Goal: Information Seeking & Learning: Check status

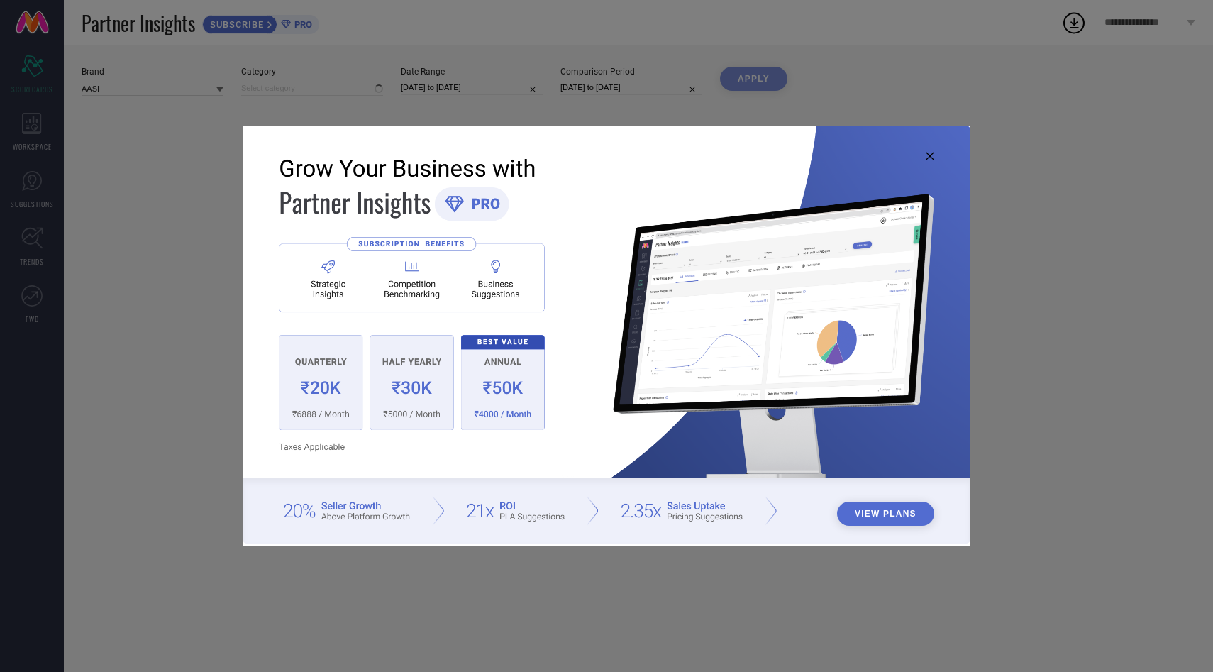
type input "All"
click at [931, 154] on icon at bounding box center [930, 156] width 9 height 9
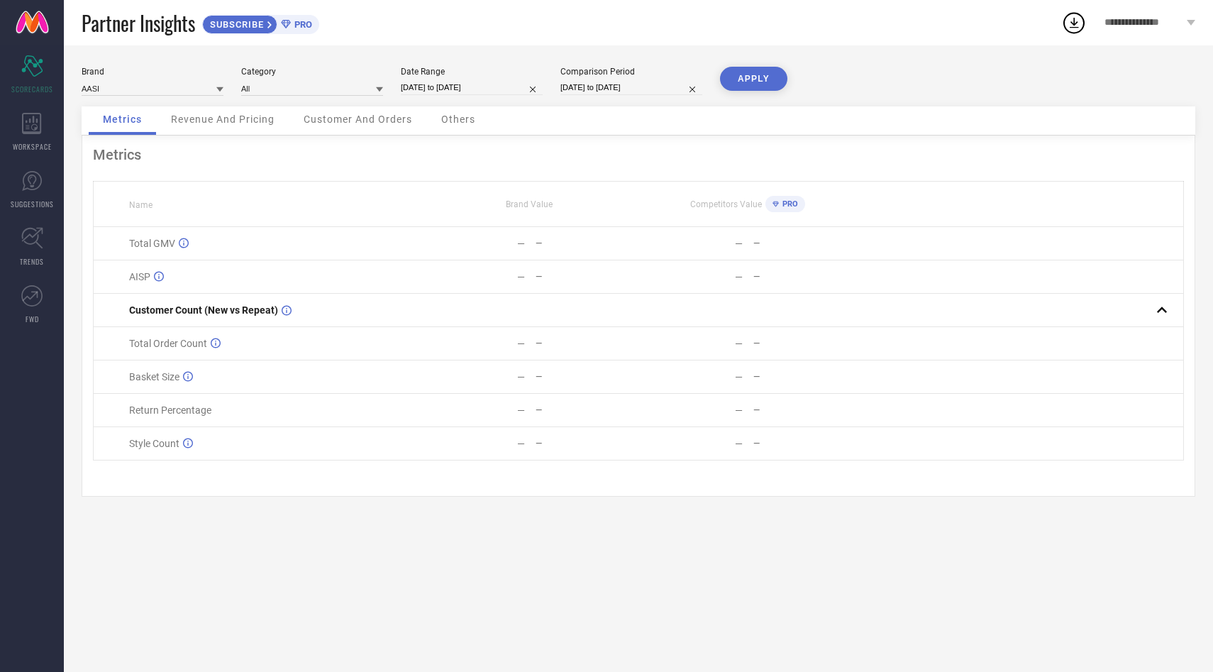
click at [204, 118] on span "Revenue And Pricing" at bounding box center [223, 118] width 104 height 11
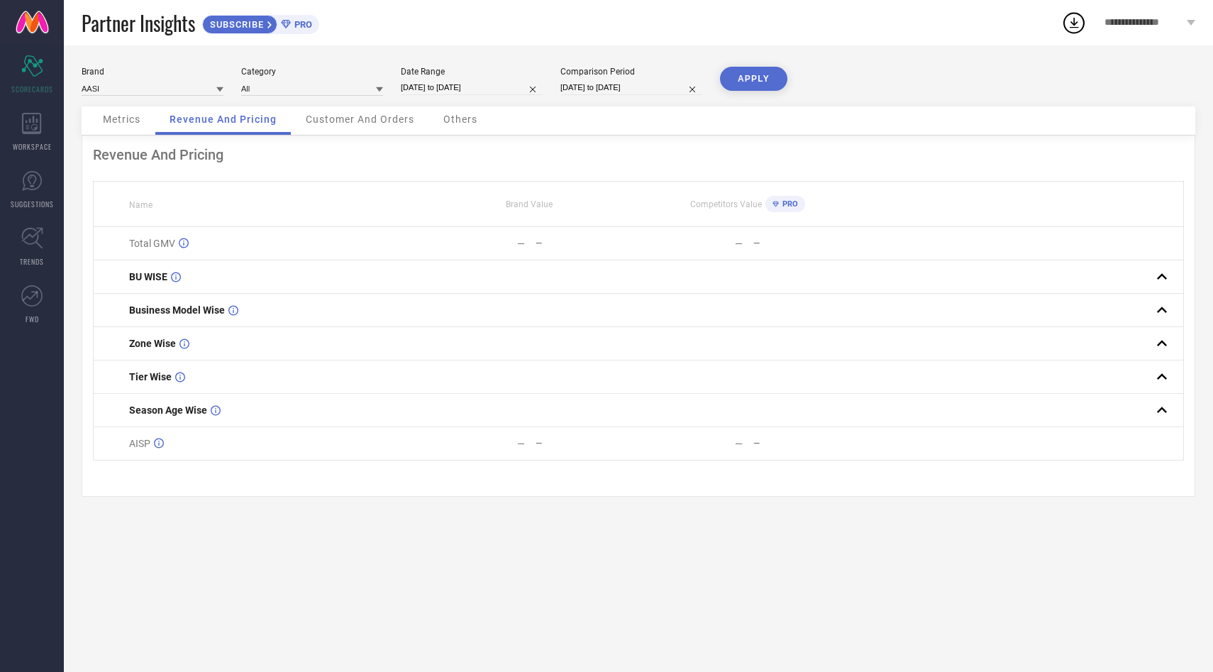
click at [116, 119] on span "Metrics" at bounding box center [122, 118] width 38 height 11
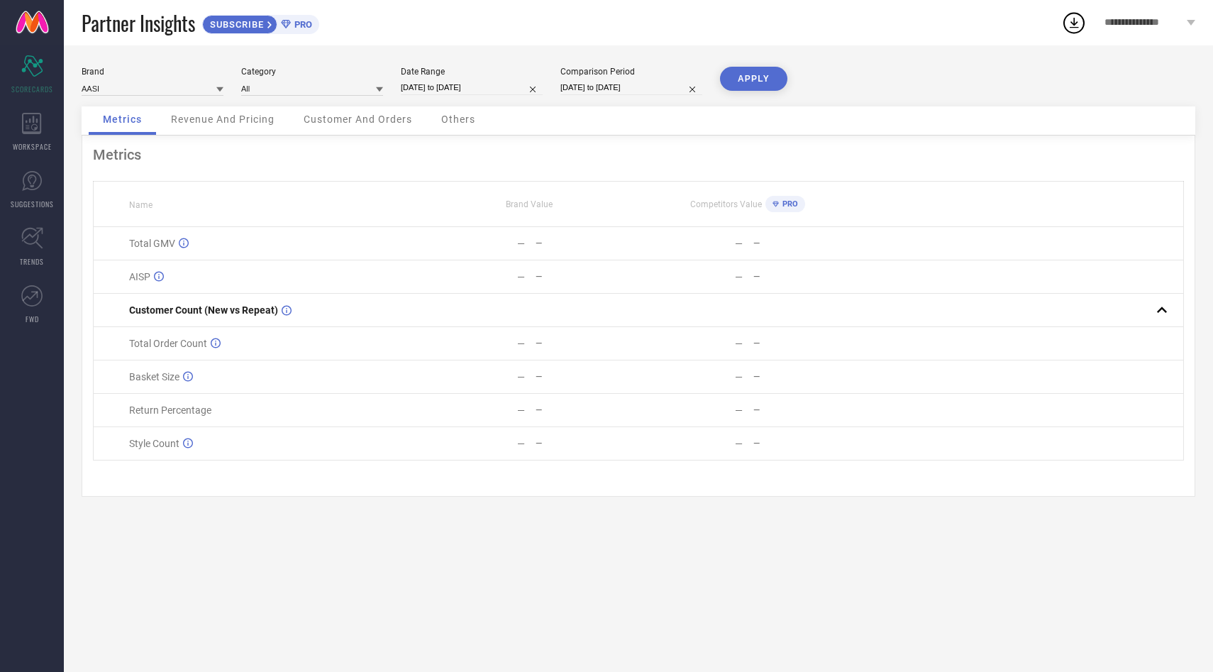
click at [218, 87] on icon at bounding box center [219, 89] width 7 height 7
click at [140, 154] on div "NAYO" at bounding box center [153, 156] width 142 height 24
type input "All"
click at [743, 81] on button "APPLY" at bounding box center [753, 79] width 67 height 24
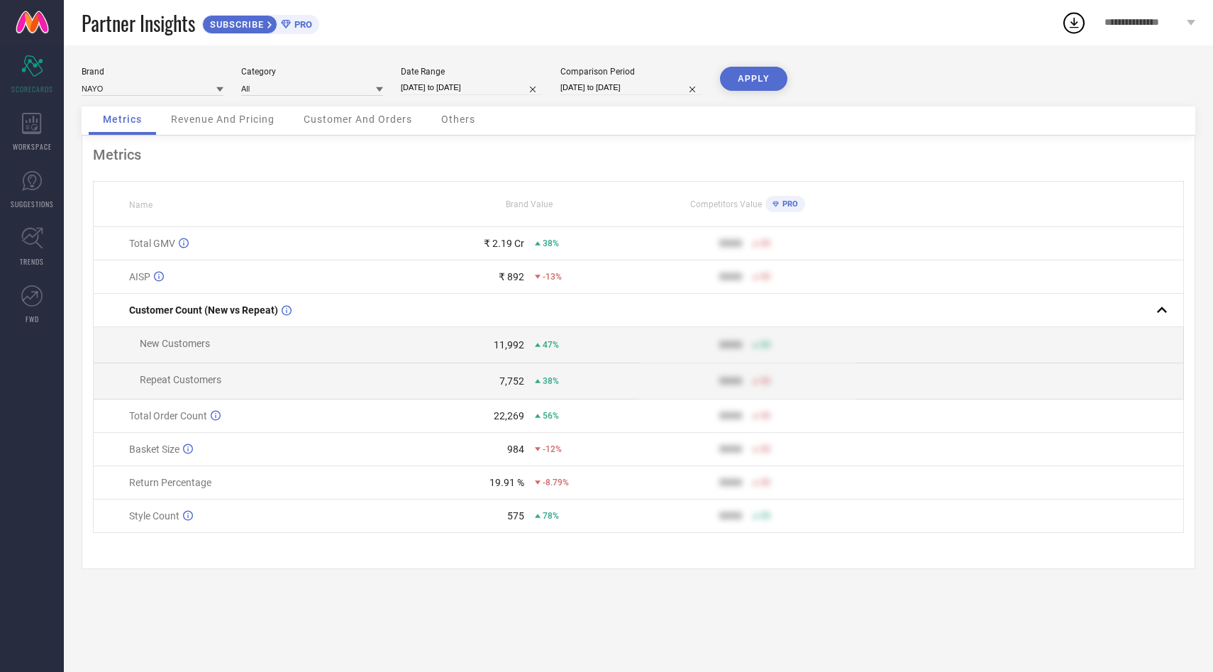
click at [240, 121] on span "Revenue And Pricing" at bounding box center [223, 118] width 104 height 11
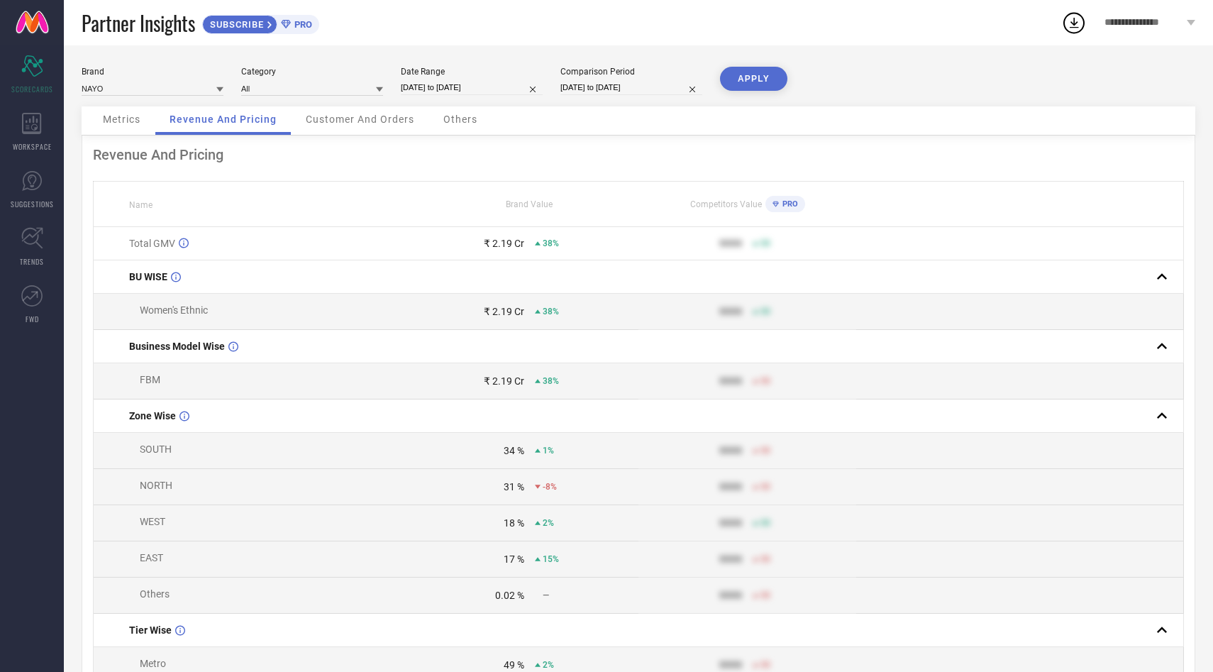
click at [366, 120] on span "Customer And Orders" at bounding box center [360, 118] width 109 height 11
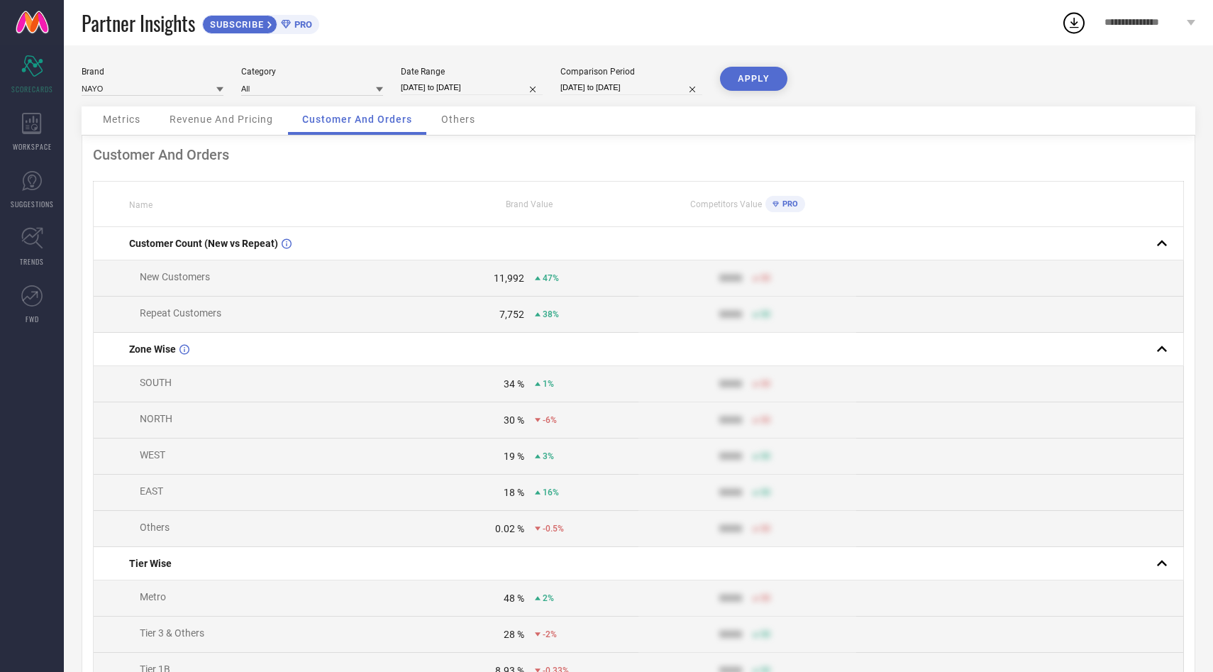
click at [464, 121] on span "Others" at bounding box center [458, 118] width 34 height 11
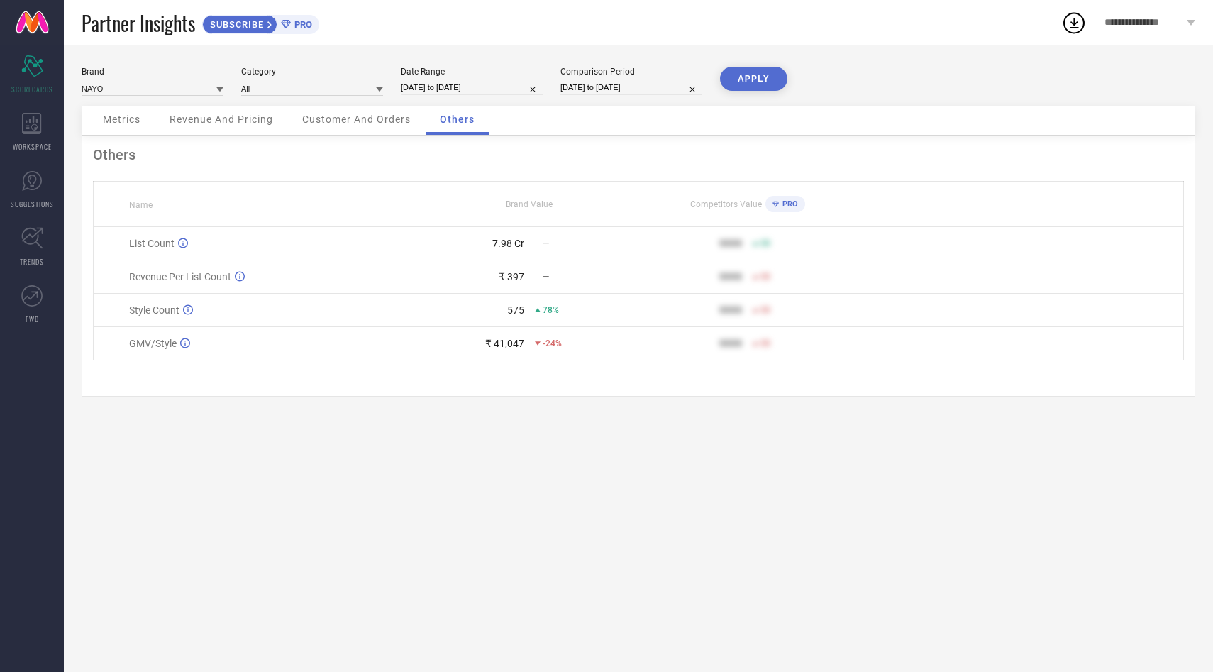
click at [125, 117] on span "Metrics" at bounding box center [122, 118] width 38 height 11
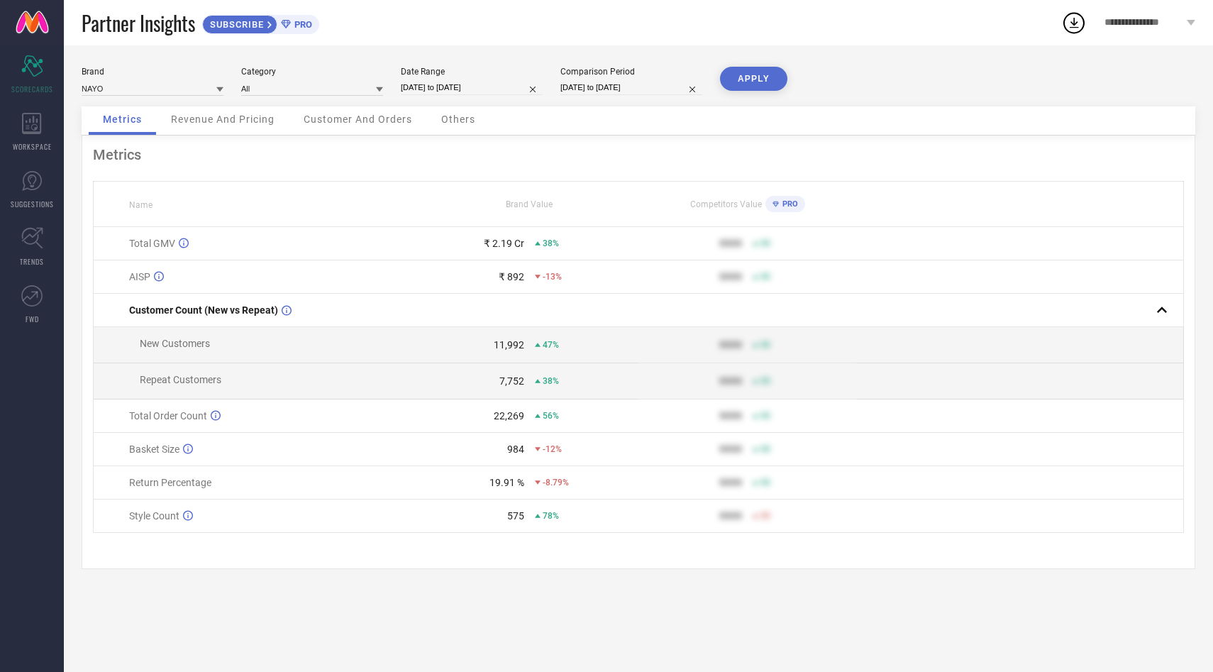
select select "7"
select select "2025"
select select "8"
select select "2025"
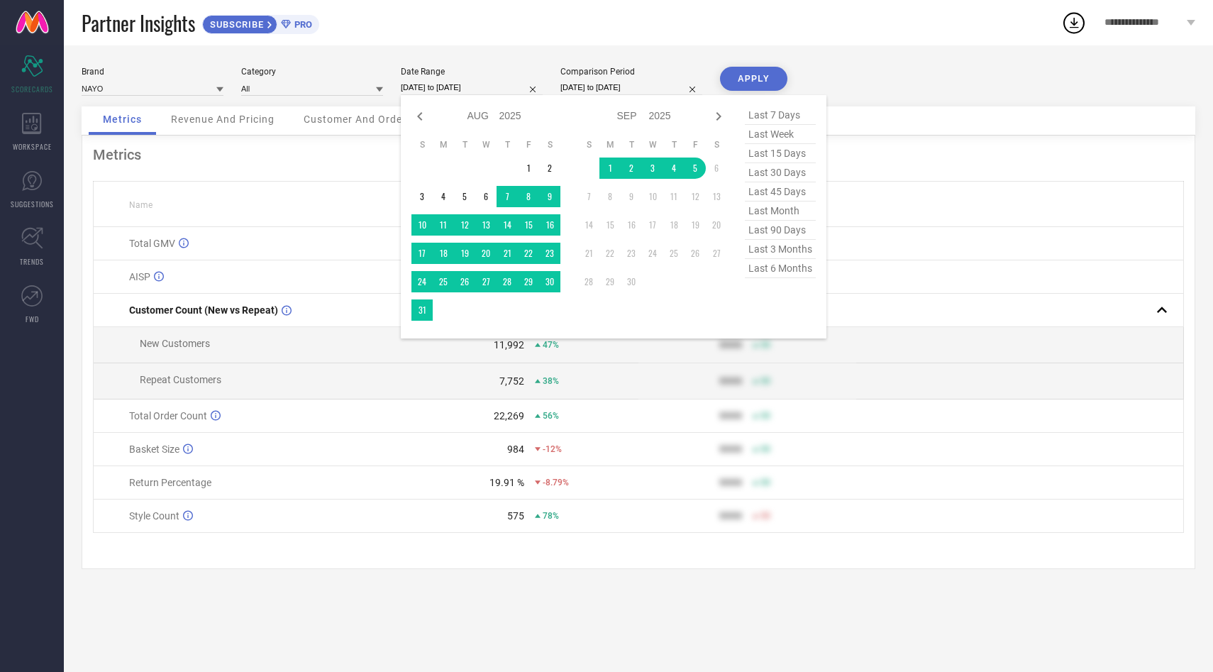
click at [453, 89] on input "[DATE] to [DATE]" at bounding box center [472, 87] width 142 height 15
click at [418, 116] on icon at bounding box center [419, 116] width 5 height 9
select select "6"
select select "2025"
select select "7"
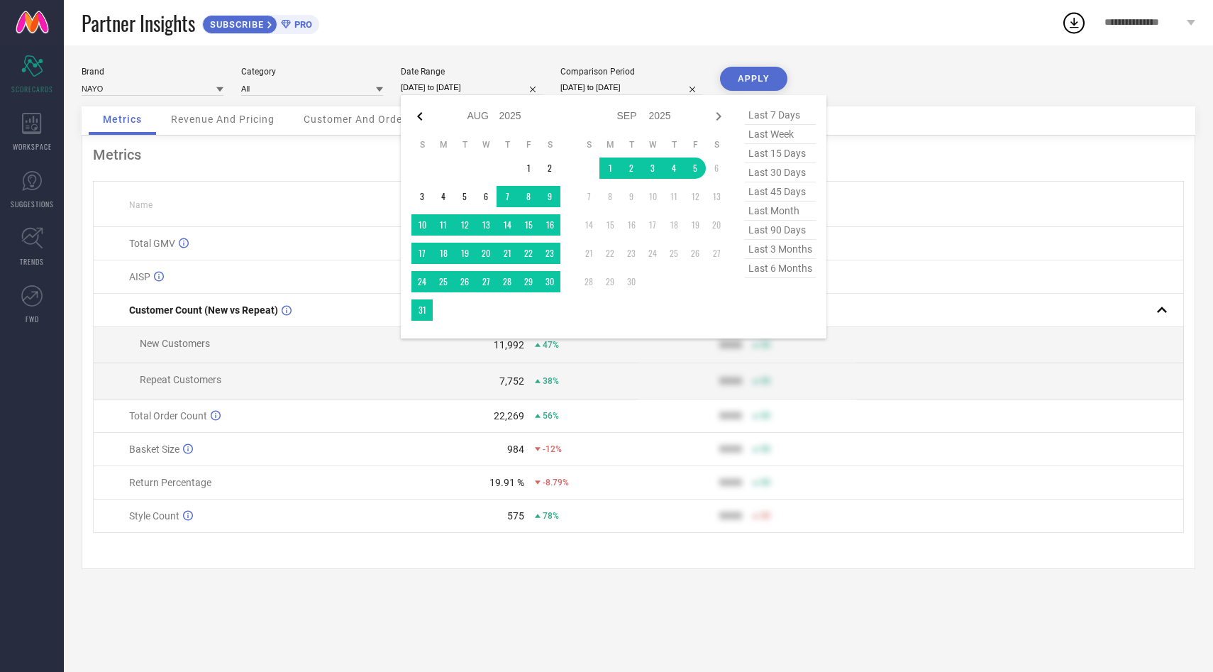
select select "2025"
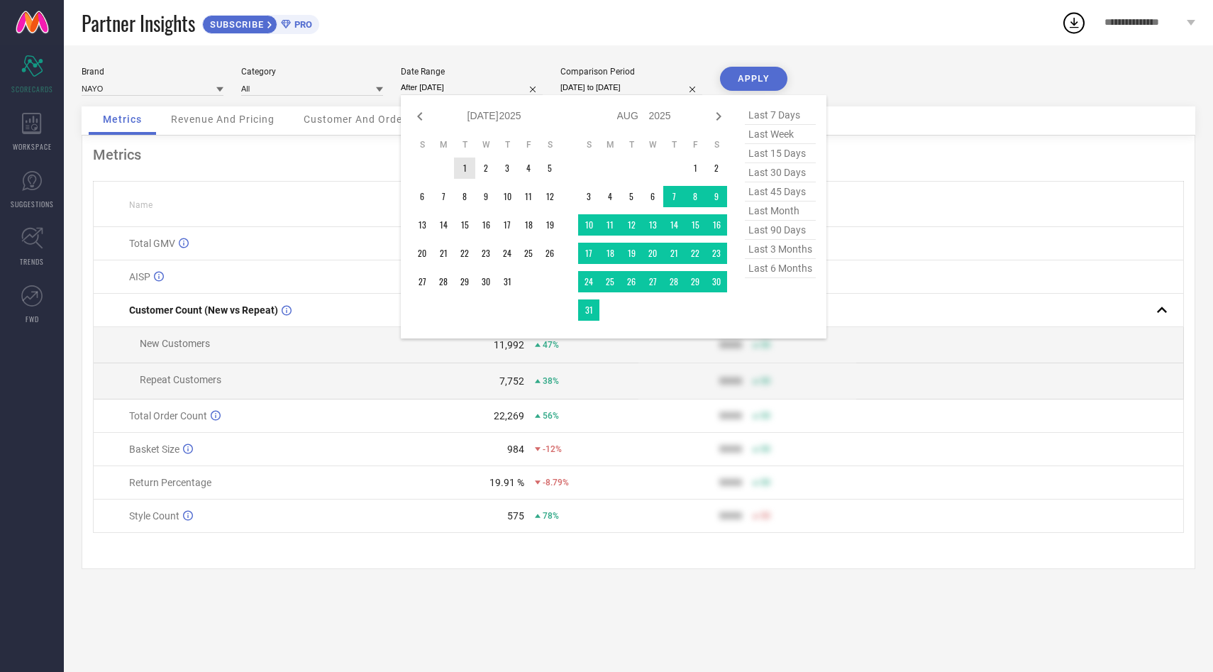
click at [465, 167] on td "1" at bounding box center [464, 167] width 21 height 21
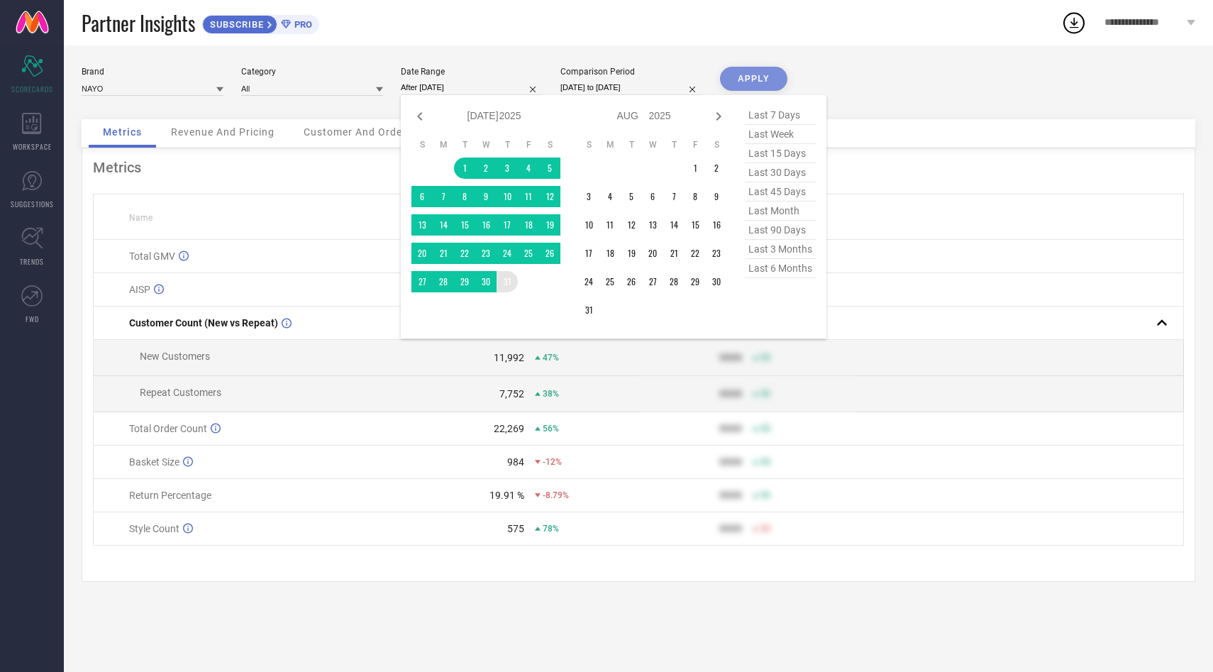
type input "[DATE] to [DATE]"
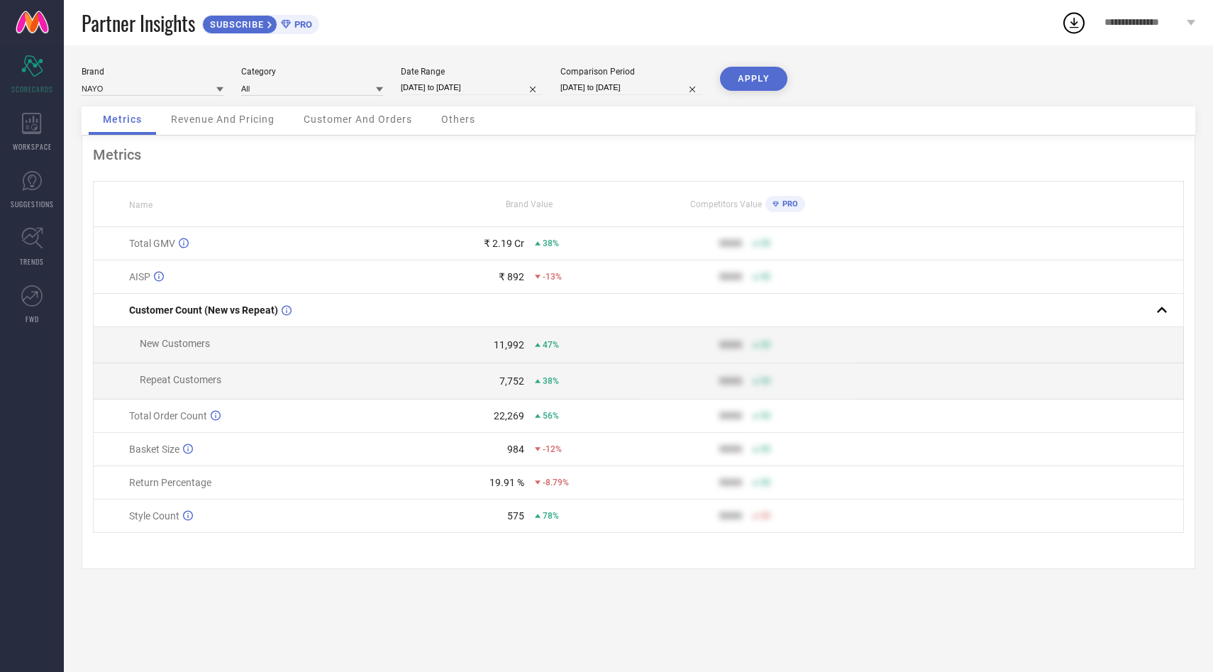
click at [755, 82] on button "APPLY" at bounding box center [753, 79] width 67 height 24
click at [364, 121] on span "Customer And Orders" at bounding box center [358, 118] width 109 height 11
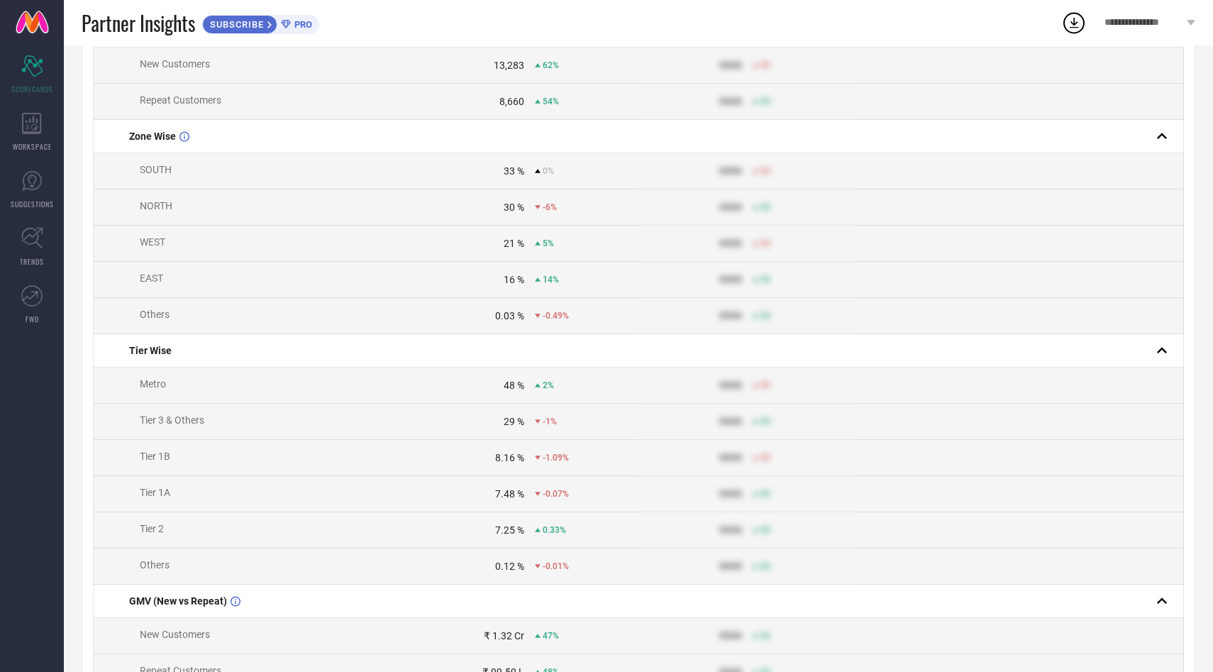
scroll to position [464, 0]
